Goal: Find specific page/section: Find specific page/section

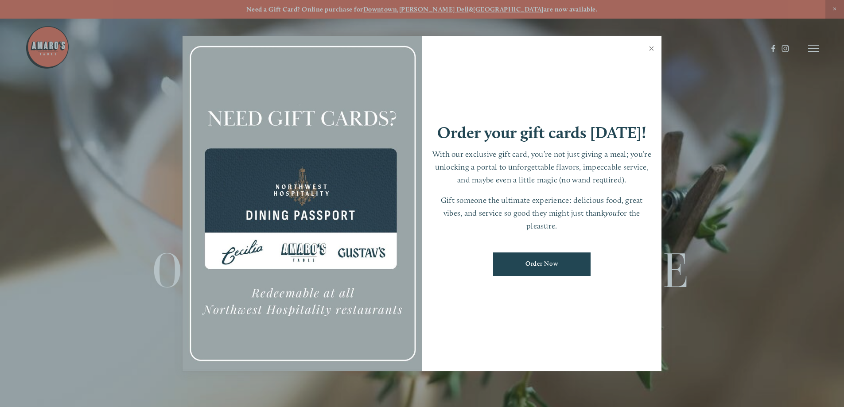
click at [652, 49] on link "Close" at bounding box center [651, 49] width 17 height 25
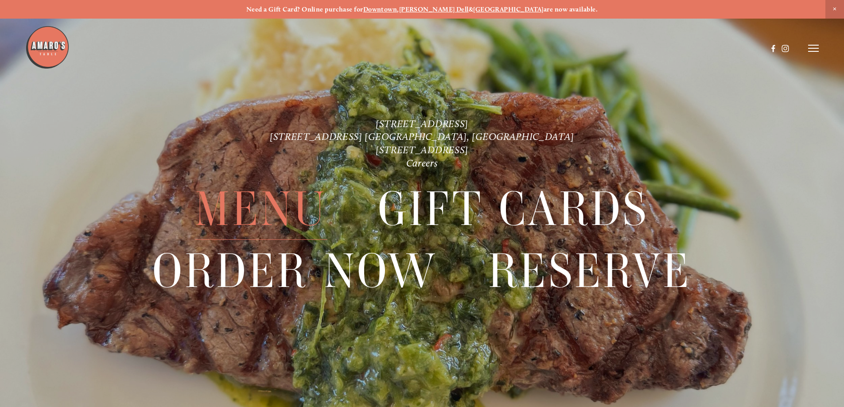
click at [259, 214] on span "Menu" at bounding box center [261, 209] width 132 height 61
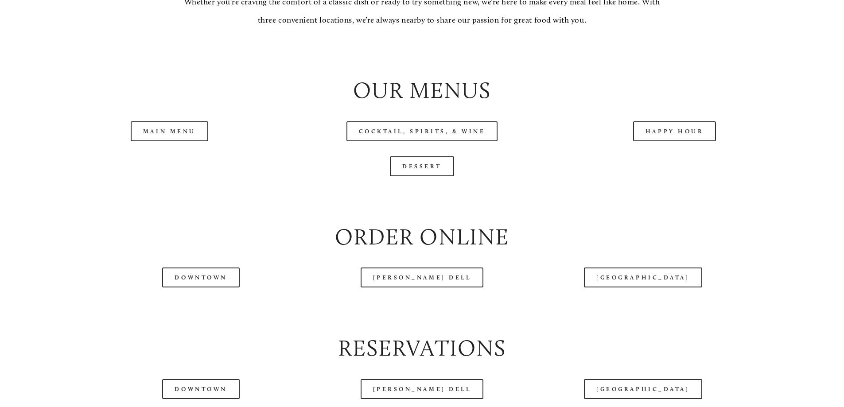
scroll to position [1019, 0]
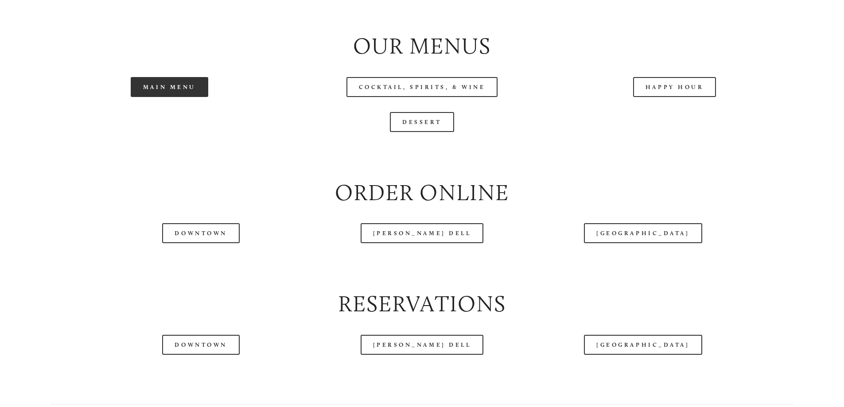
click at [170, 97] on link "Main Menu" at bounding box center [170, 87] width 78 height 20
